Goal: Find specific page/section: Find specific page/section

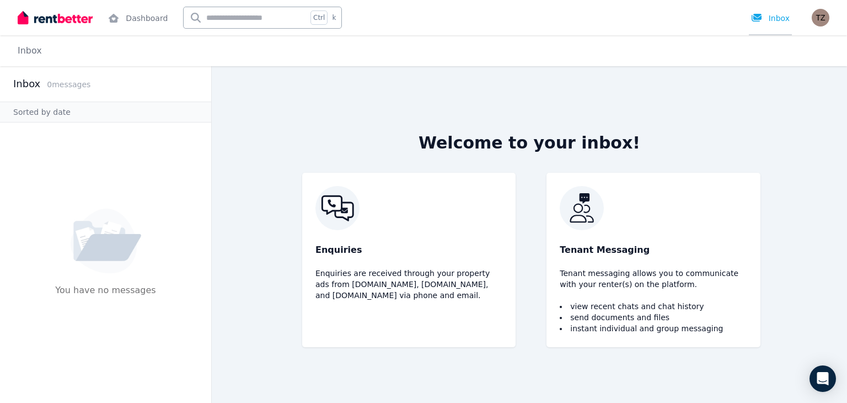
click at [775, 24] on link "Inbox" at bounding box center [770, 17] width 43 height 35
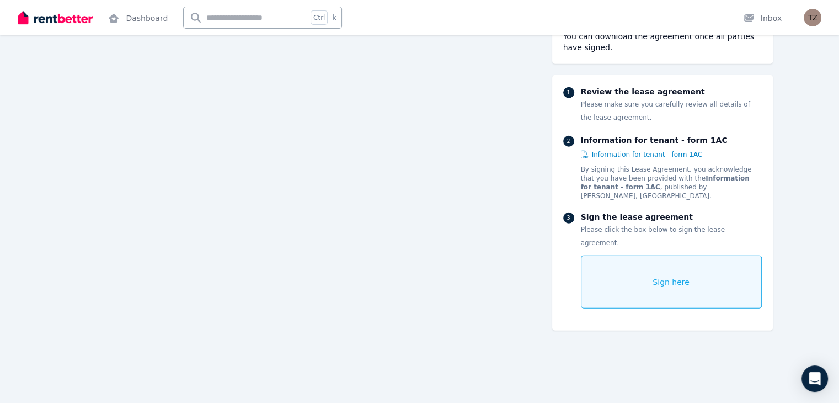
scroll to position [3117, 0]
drag, startPoint x: 836, startPoint y: 144, endPoint x: 836, endPoint y: 153, distance: 8.8
